Goal: Transaction & Acquisition: Book appointment/travel/reservation

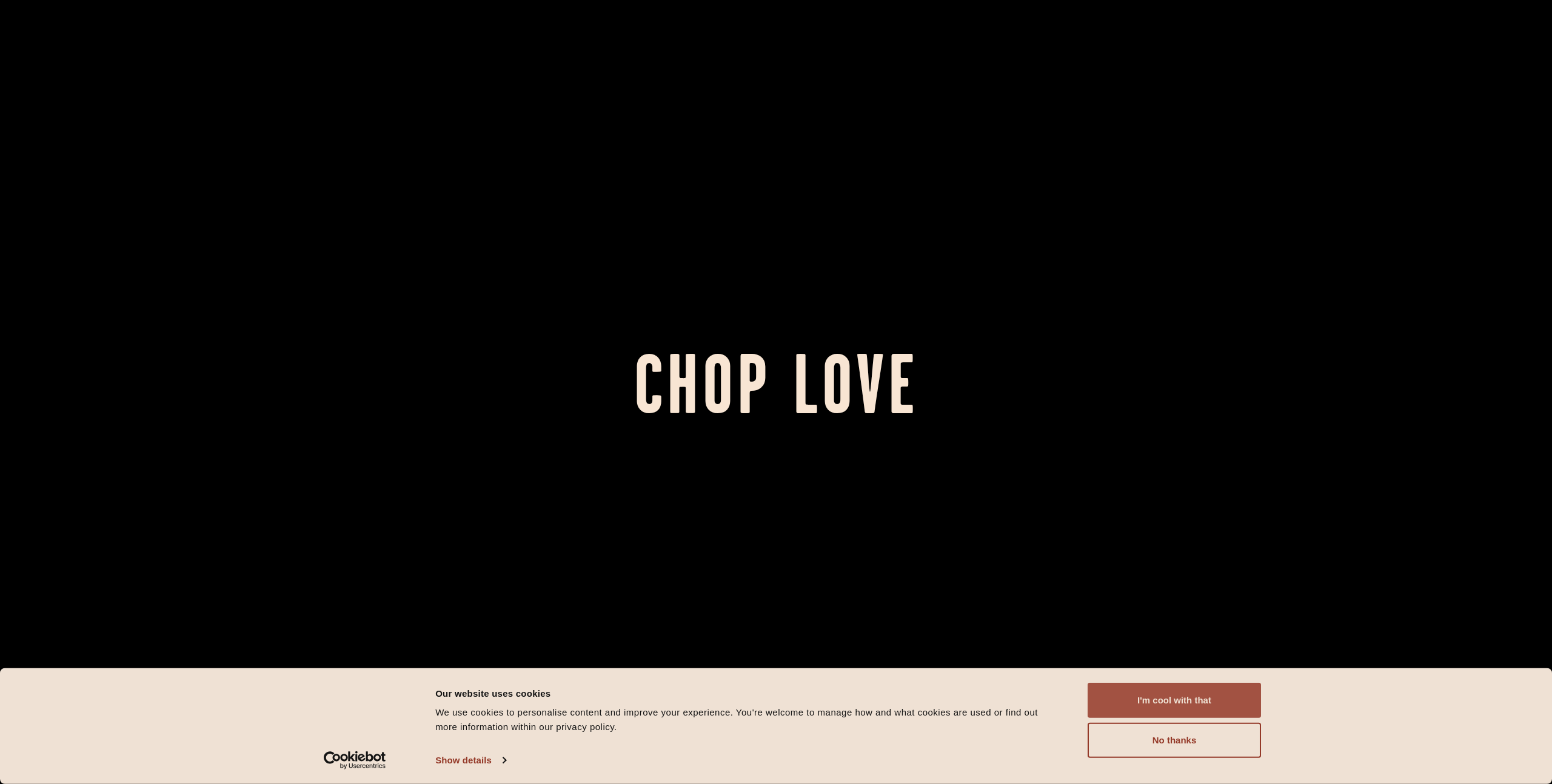
click at [1163, 704] on button "I'm cool with that" at bounding box center [1175, 700] width 174 height 35
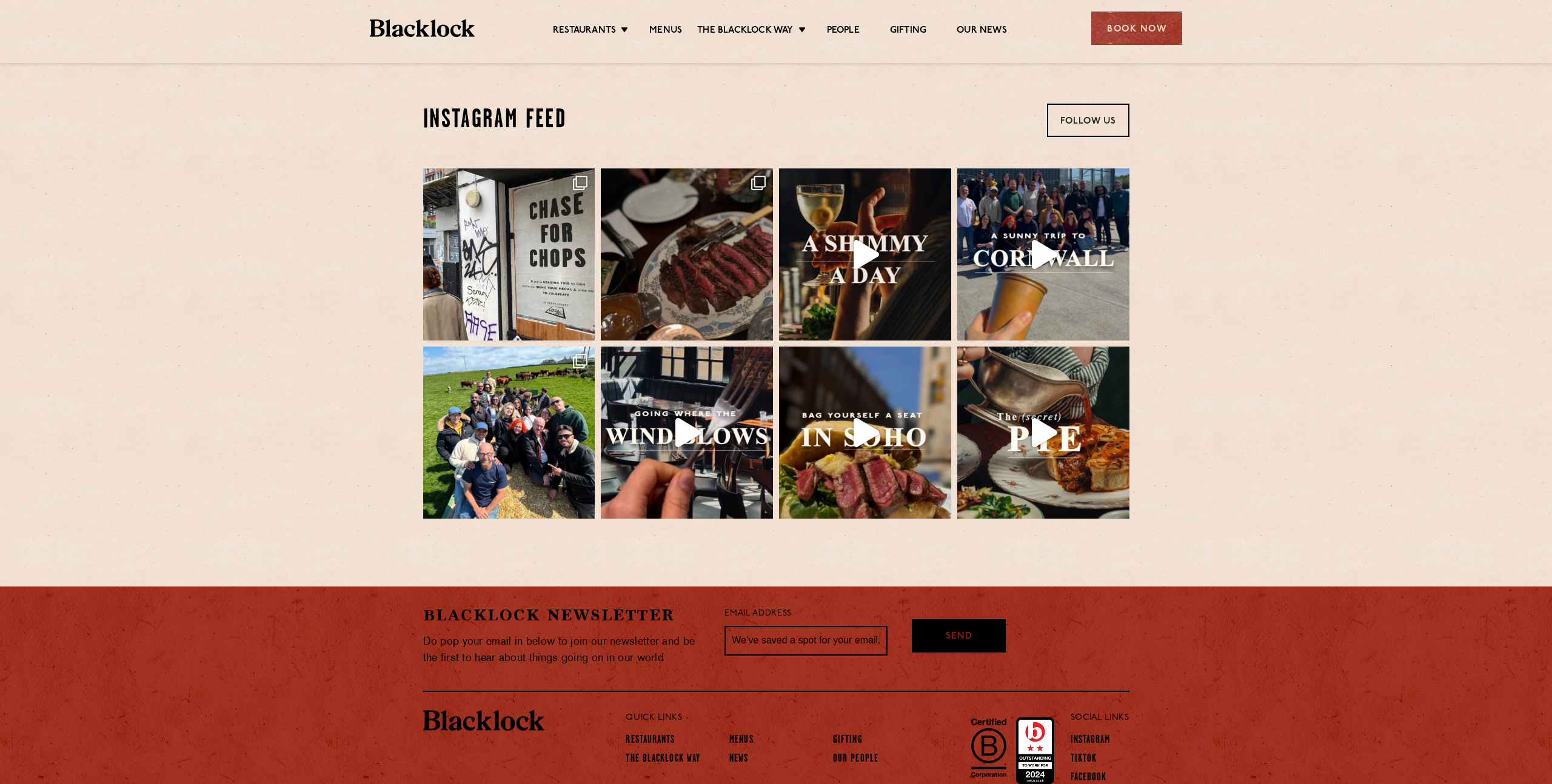
scroll to position [2705, 0]
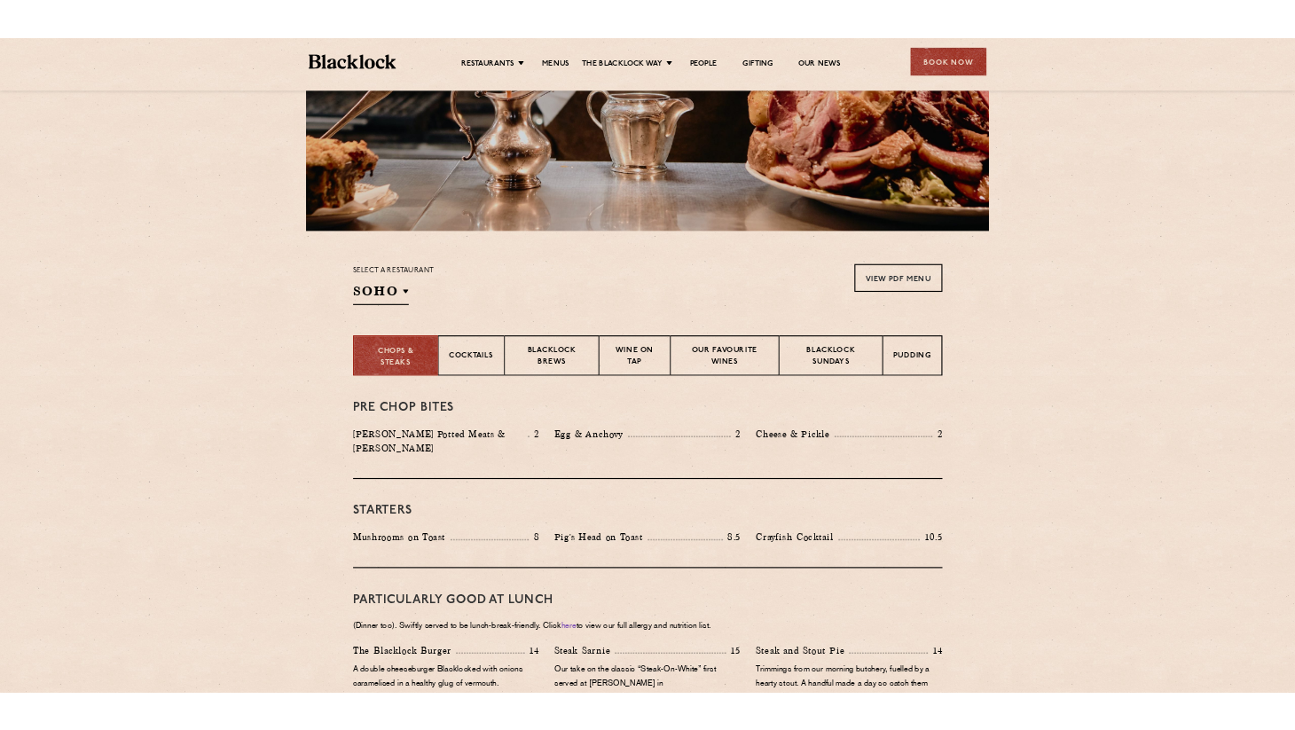
scroll to position [320, 0]
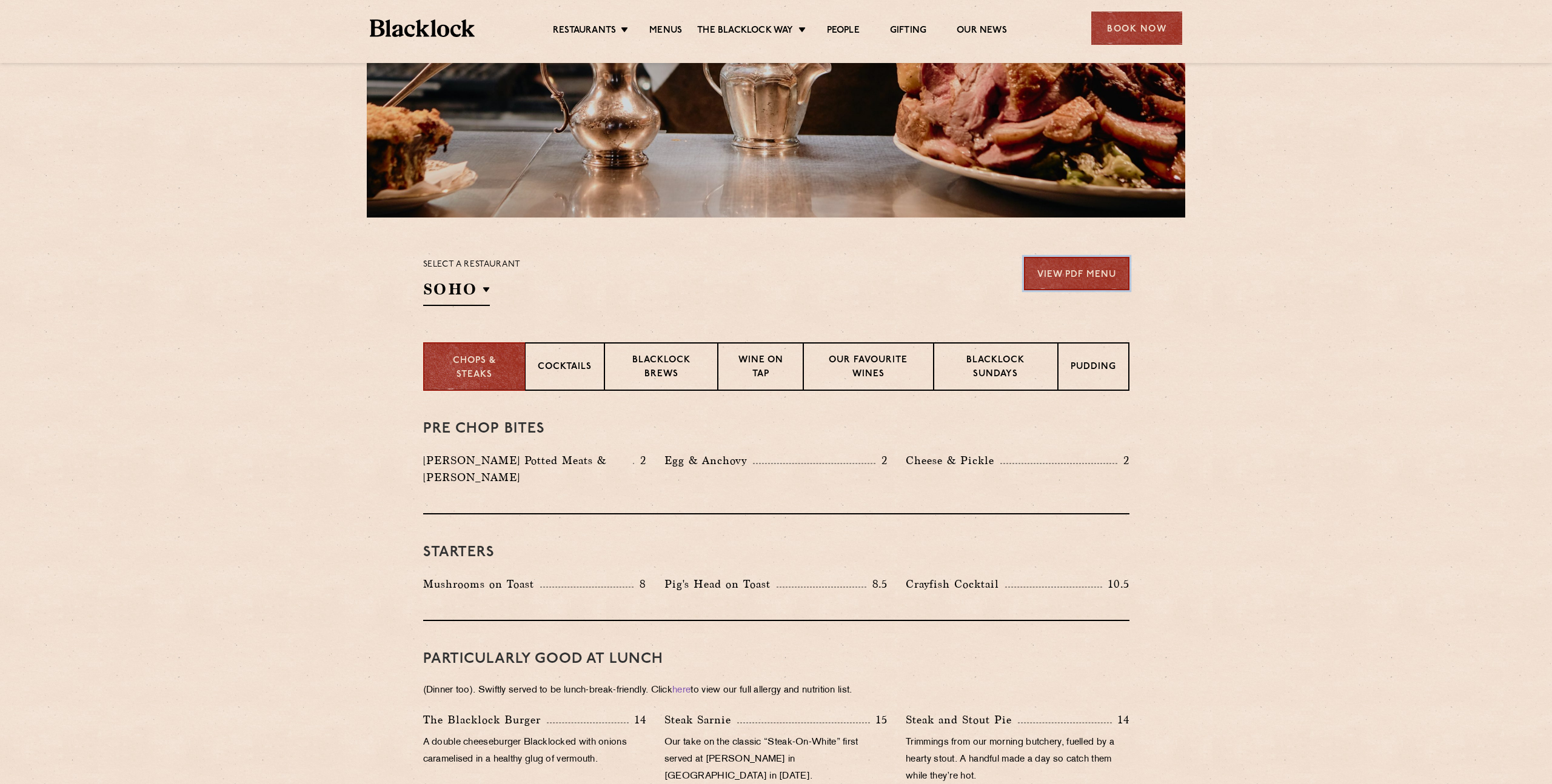
click at [1091, 278] on link "View PDF Menu" at bounding box center [1077, 273] width 105 height 33
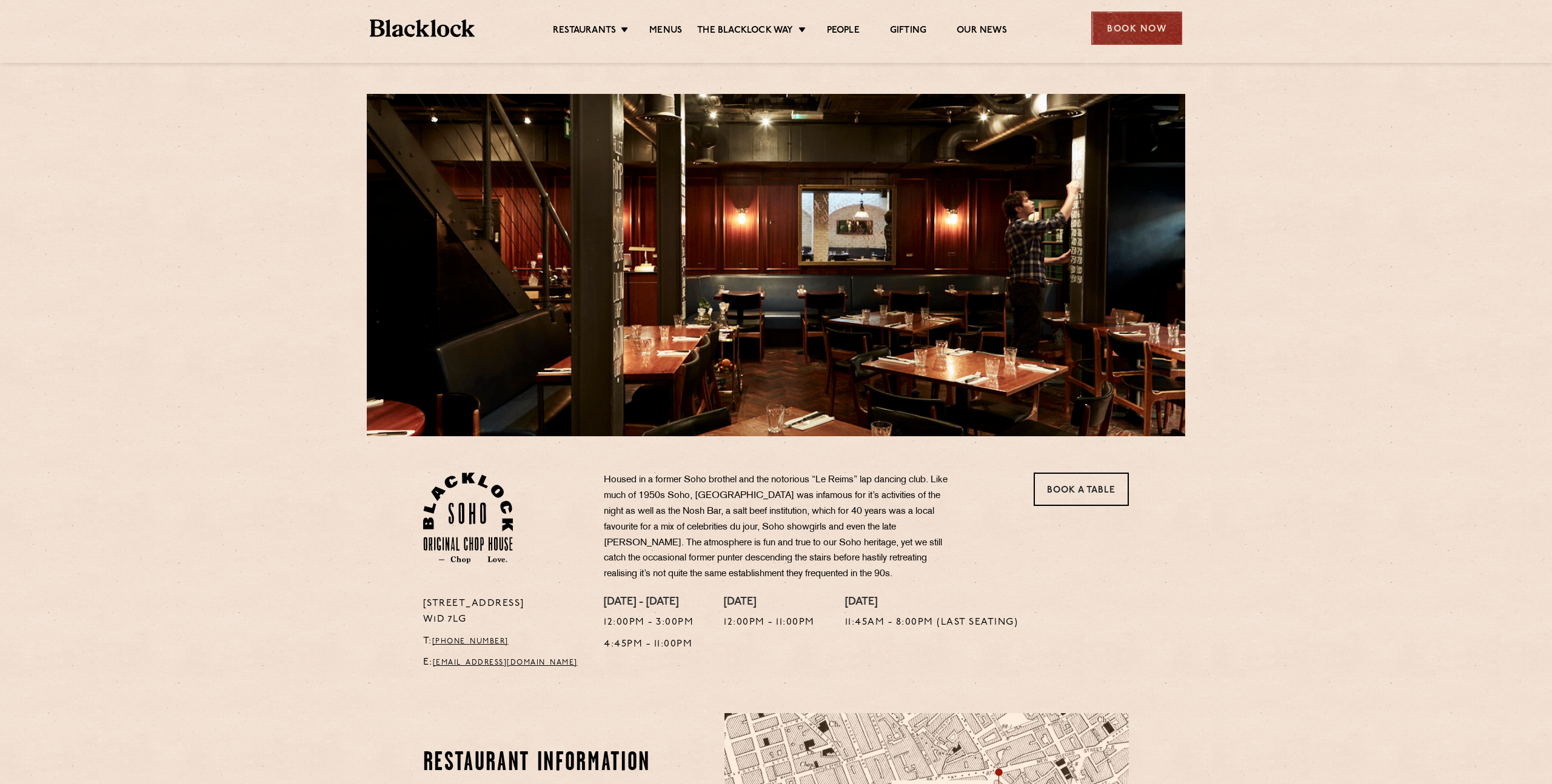
click at [1119, 31] on div "Book Now" at bounding box center [1136, 28] width 91 height 33
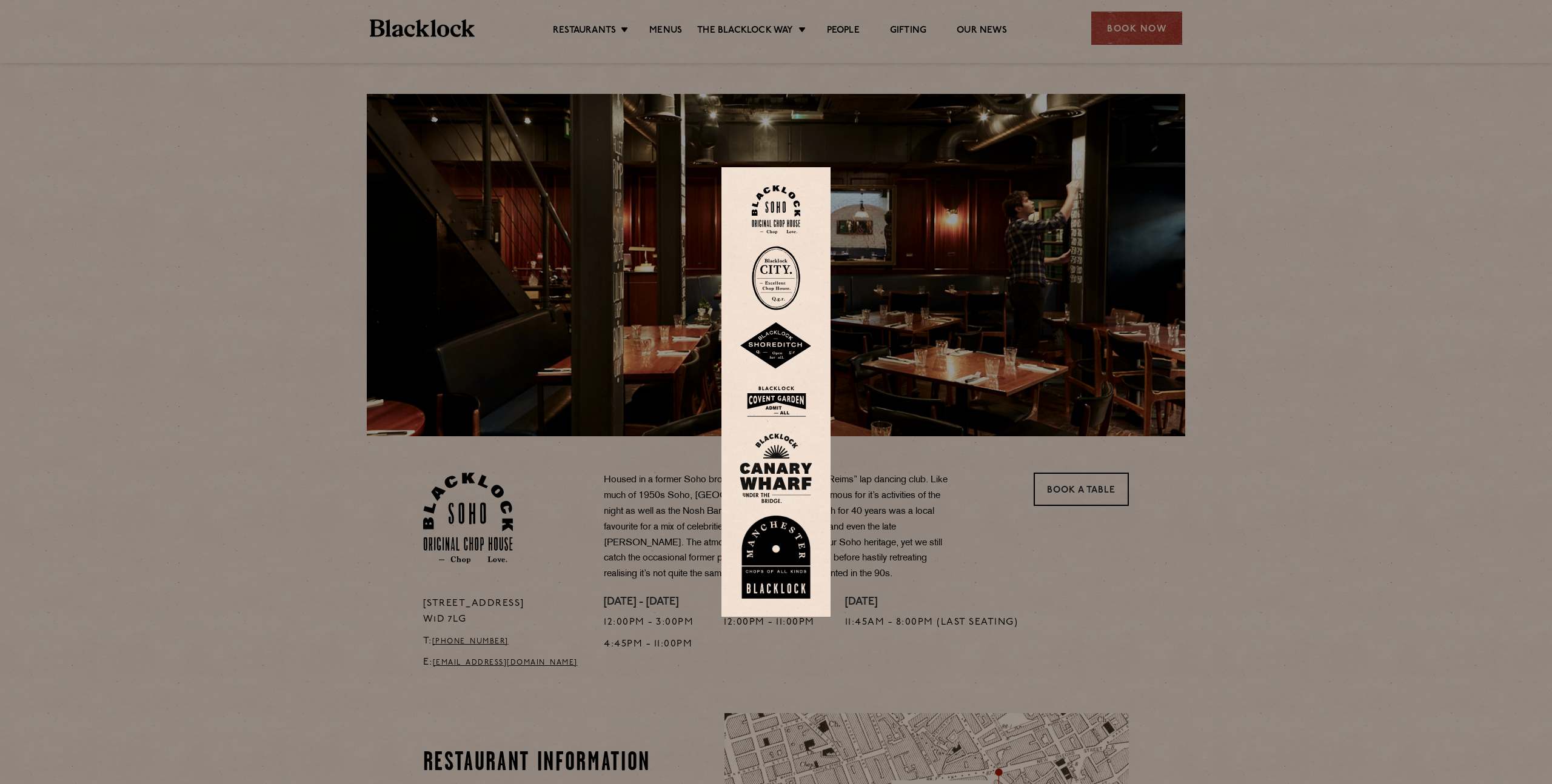
click at [789, 390] on img at bounding box center [776, 402] width 72 height 40
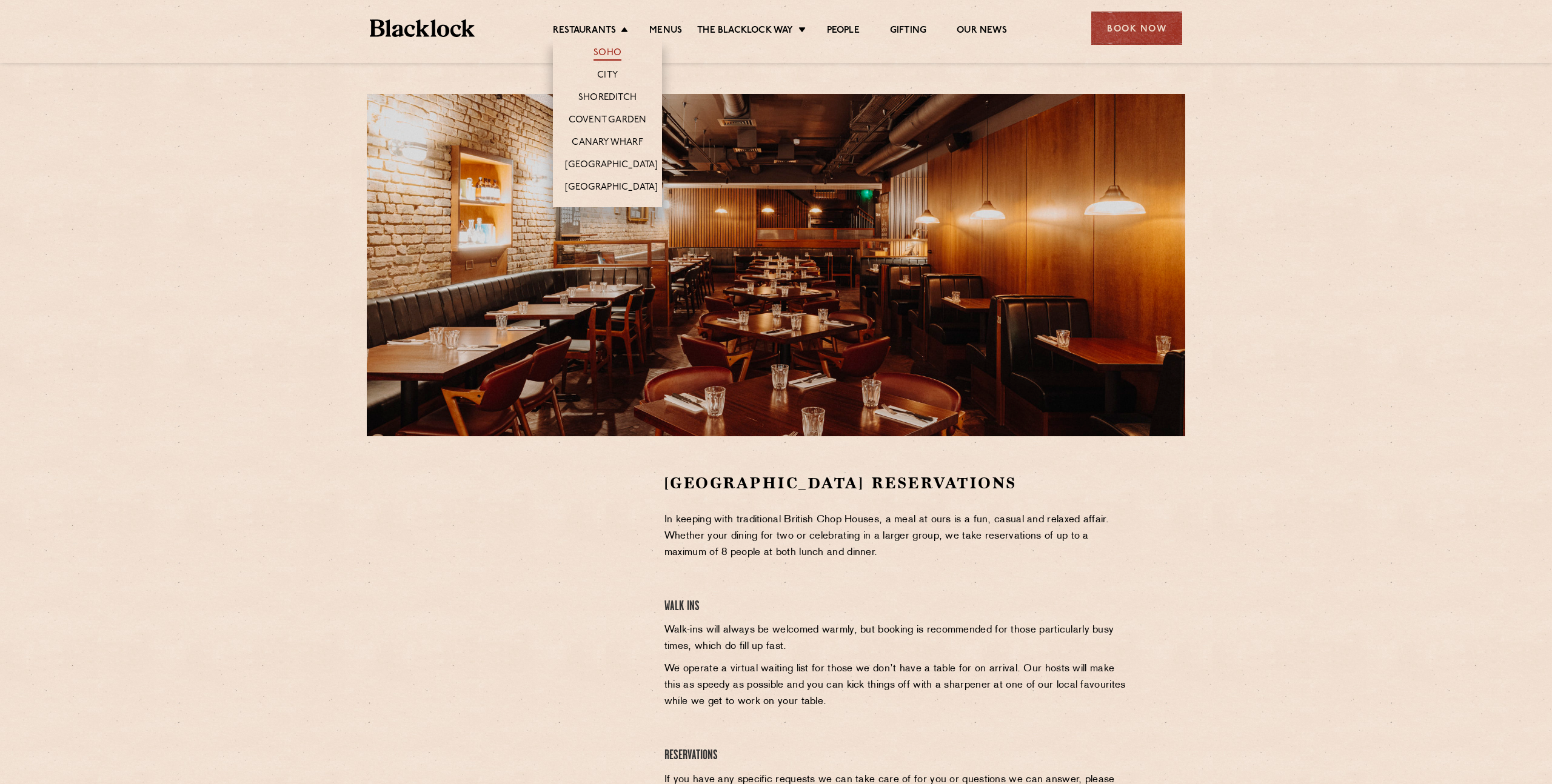
click at [602, 51] on link "Soho" at bounding box center [607, 54] width 28 height 14
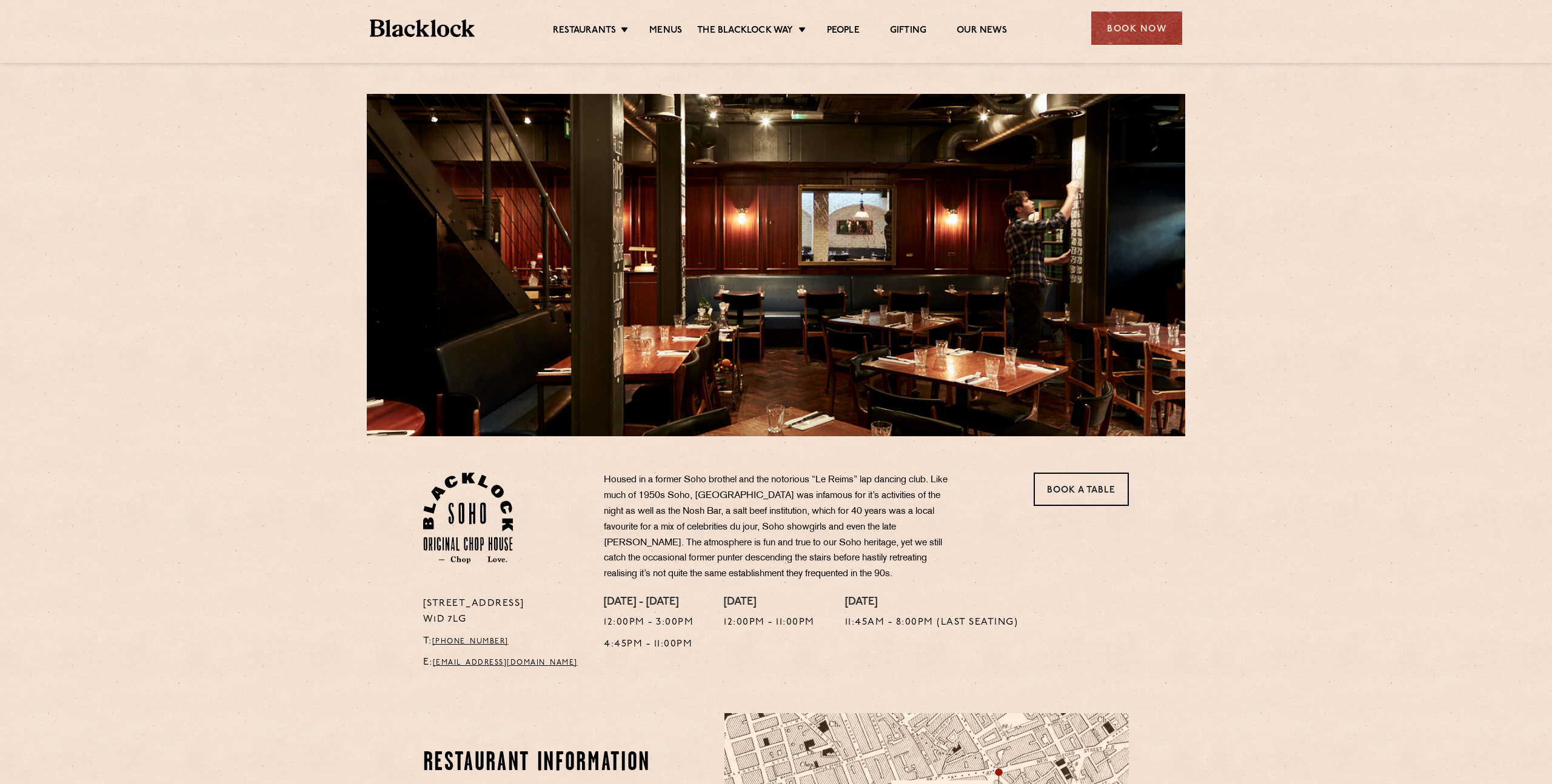
click at [209, 335] on div "24 Great Windmill Street W1D 7LG T: +44 20 3441 6996 E: soho@theblacklock.com H…" at bounding box center [776, 587] width 1552 height 1175
click at [1108, 483] on link "Book a Table" at bounding box center [1081, 489] width 95 height 33
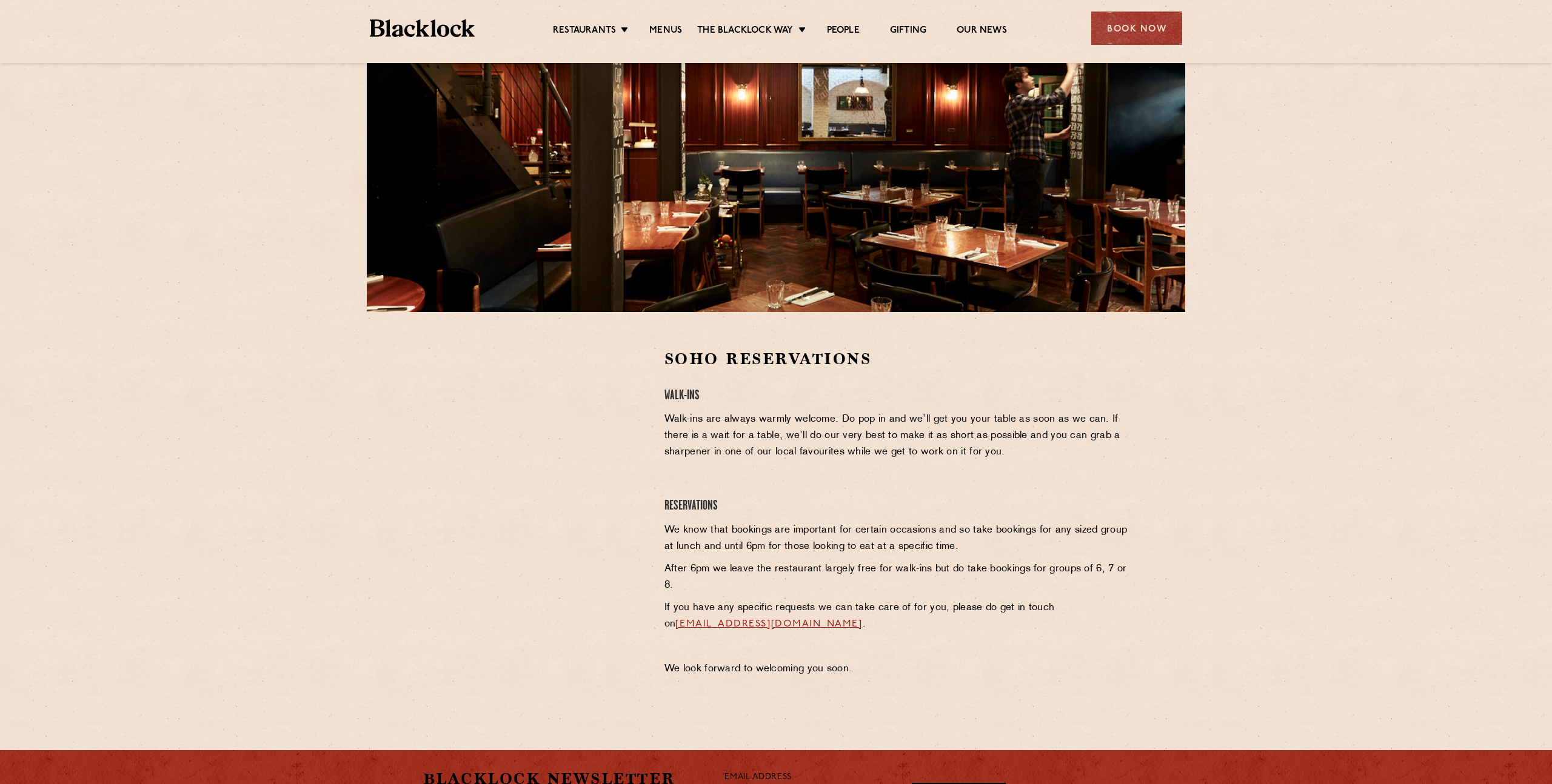
scroll to position [157, 0]
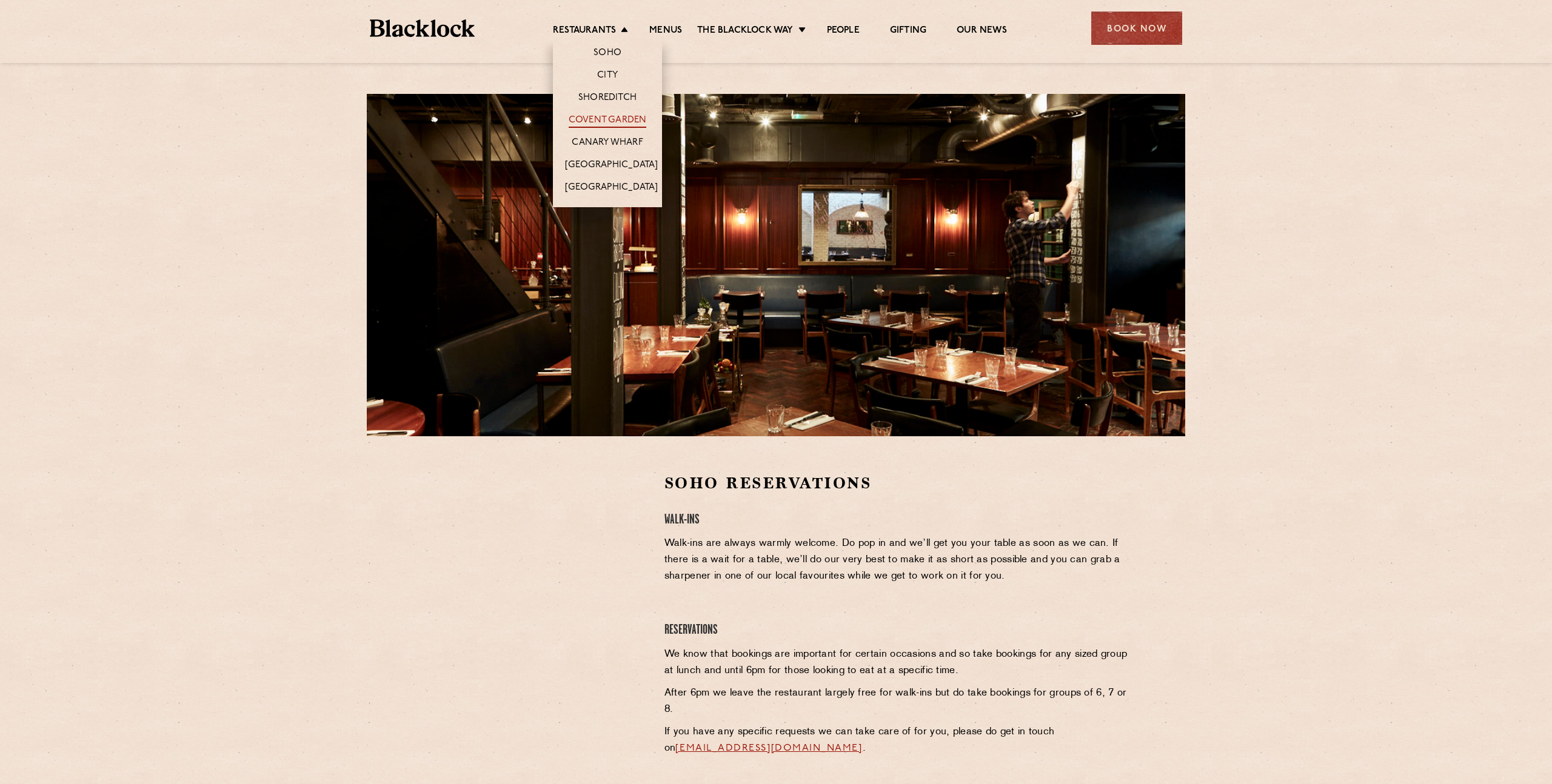
click at [599, 115] on link "Covent Garden" at bounding box center [608, 122] width 78 height 14
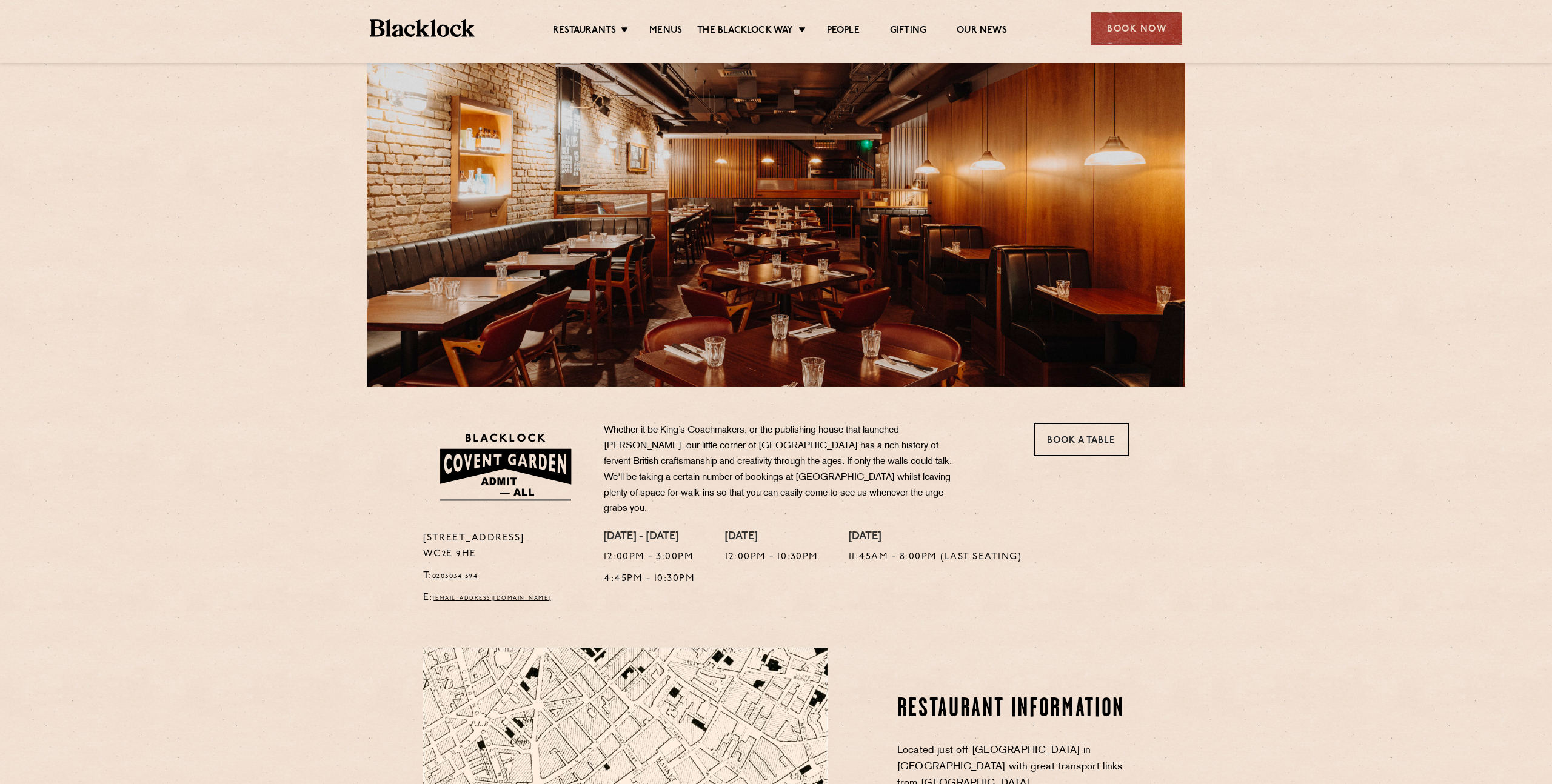
scroll to position [98, 0]
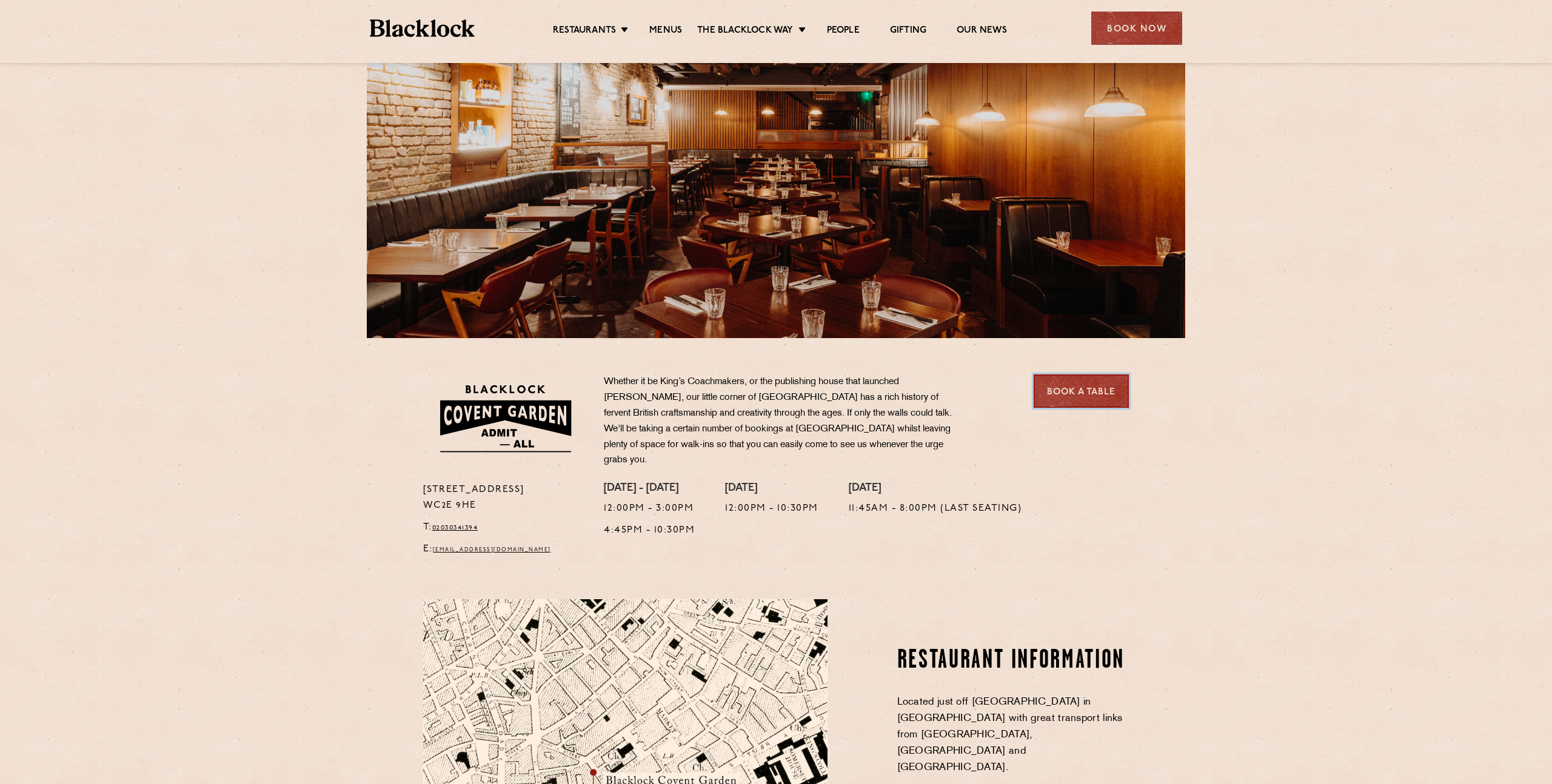
click at [1080, 391] on link "Book a Table" at bounding box center [1081, 391] width 95 height 33
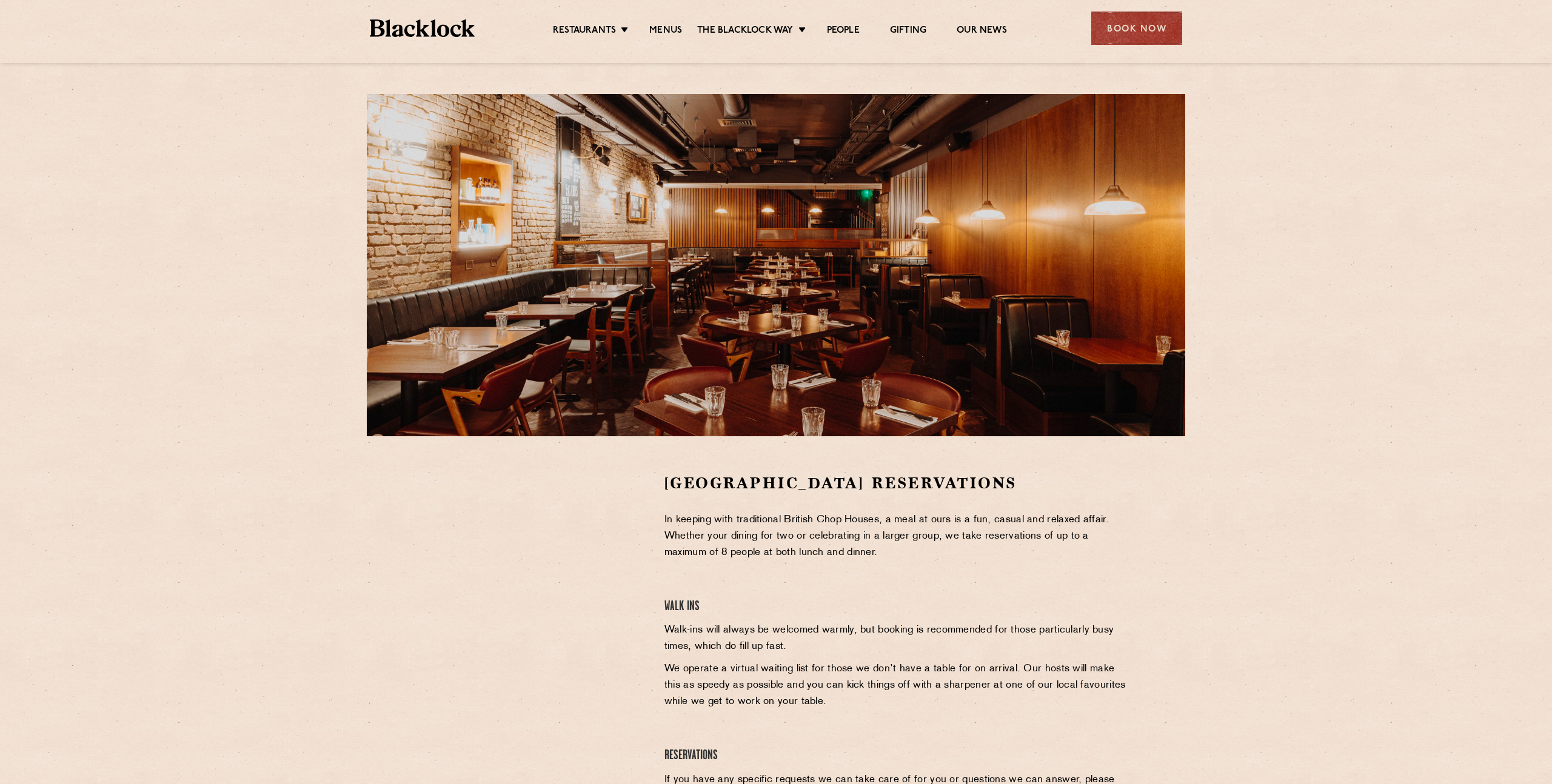
click at [1277, 279] on div "Covent Garden Reservations In keeping with traditional British Chop Houses, a m…" at bounding box center [776, 435] width 1552 height 869
drag, startPoint x: 661, startPoint y: 485, endPoint x: 982, endPoint y: 485, distance: 321.0
click at [982, 485] on div "Covent Garden Reservations In keeping with traditional British Chop Houses, a m…" at bounding box center [897, 653] width 483 height 361
